Goal: Transaction & Acquisition: Purchase product/service

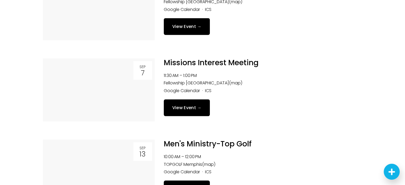
scroll to position [449, 0]
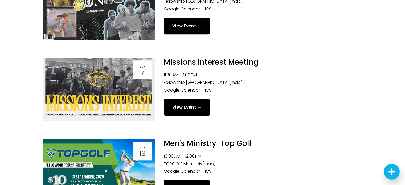
click at [187, 107] on link "View Event →" at bounding box center [187, 107] width 46 height 17
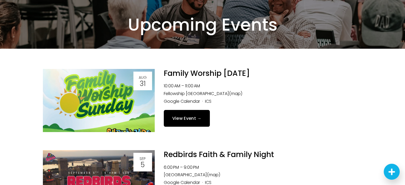
scroll to position [0, 0]
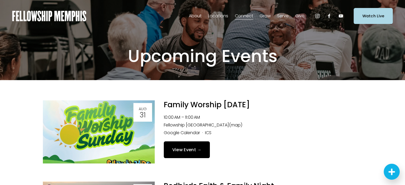
click at [300, 15] on span "Give" at bounding box center [300, 16] width 9 height 8
click at [0, 0] on span "Give" at bounding box center [0, 0] width 0 height 0
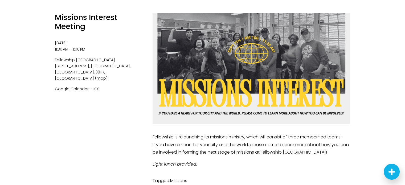
scroll to position [58, 0]
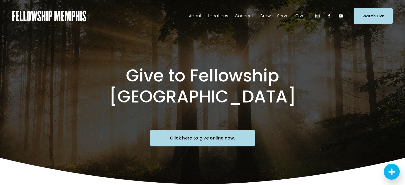
click at [209, 130] on link "Click here to give online now." at bounding box center [202, 138] width 105 height 17
